Goal: Contribute content

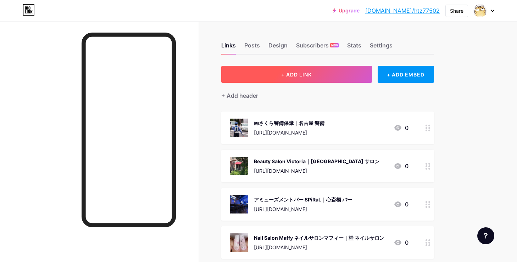
click at [300, 77] on span "+ ADD LINK" at bounding box center [296, 75] width 30 height 6
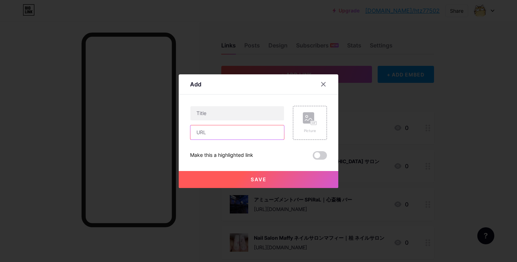
click at [273, 131] on input "text" at bounding box center [237, 133] width 94 height 14
paste input "[URL][DOMAIN_NAME]"
type input "[URL][DOMAIN_NAME]"
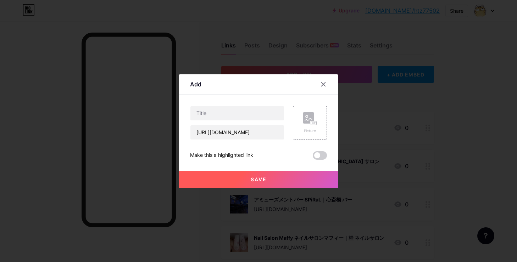
click at [245, 106] on div at bounding box center [237, 113] width 94 height 15
click at [245, 112] on input "text" at bounding box center [237, 113] width 94 height 14
paste input "フレックスレンタル沖縄・沖縄マイクロバス・法人専門レンタカー、ハイエースなど多数扱いあり｜沖縄 マイクロバスレンタカー"
type input "フレックスレンタル沖縄・沖縄マイクロバス・法人専門レンタカー、ハイエースなど多数扱いあり｜沖縄 マイクロバスレンタカー"
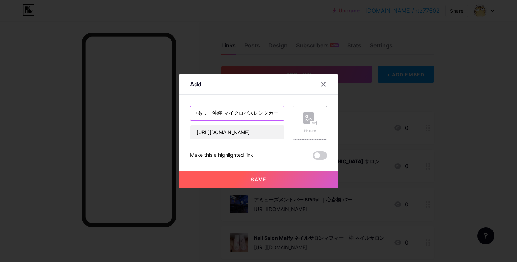
click at [307, 115] on rect at bounding box center [308, 117] width 11 height 11
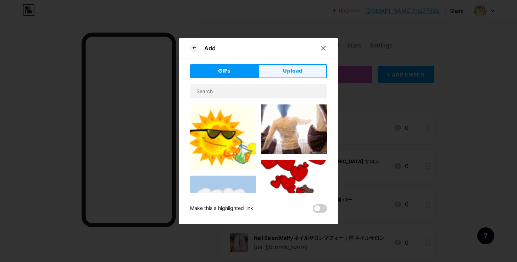
click at [299, 76] on button "Upload" at bounding box center [293, 71] width 68 height 14
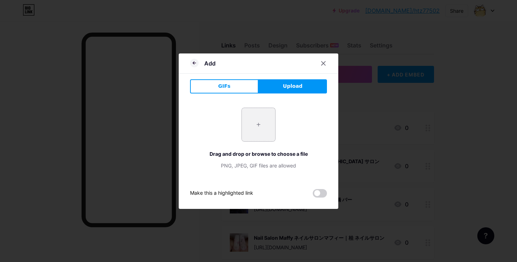
click at [258, 126] on input "file" at bounding box center [258, 124] width 33 height 33
type input "C:\fakepath\截圖 [DATE] 09.13.28.png"
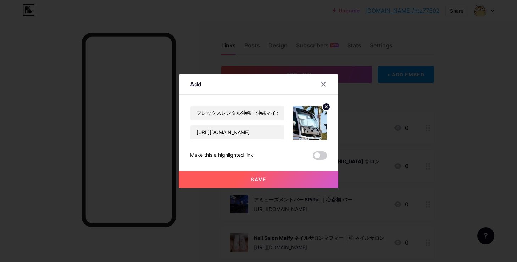
click at [248, 179] on button "Save" at bounding box center [259, 179] width 160 height 17
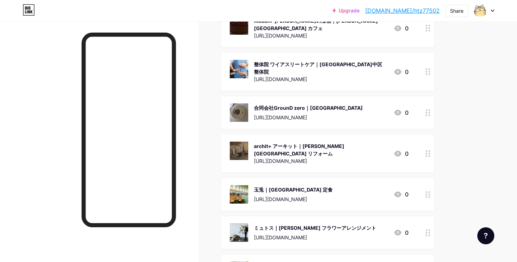
scroll to position [4482, 0]
